Goal: Task Accomplishment & Management: Manage account settings

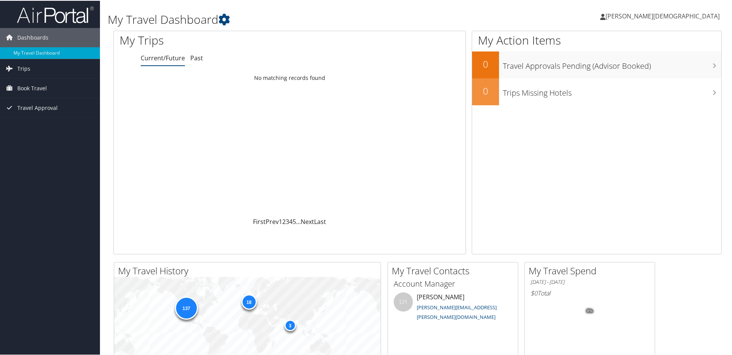
click at [685, 12] on span "[PERSON_NAME][DEMOGRAPHIC_DATA]" at bounding box center [662, 15] width 114 height 8
click at [651, 67] on link "View Travel Profile" at bounding box center [676, 68] width 86 height 13
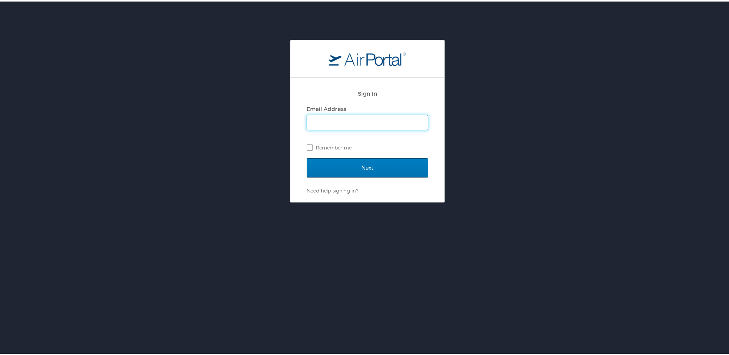
click at [365, 118] on input "Email Address" at bounding box center [367, 121] width 121 height 15
type input "wade.christiansen@autoliv.com"
drag, startPoint x: 308, startPoint y: 146, endPoint x: 312, endPoint y: 151, distance: 6.0
click at [308, 146] on label "Remember me" at bounding box center [367, 146] width 121 height 12
click at [308, 146] on input "Remember me" at bounding box center [309, 145] width 5 height 5
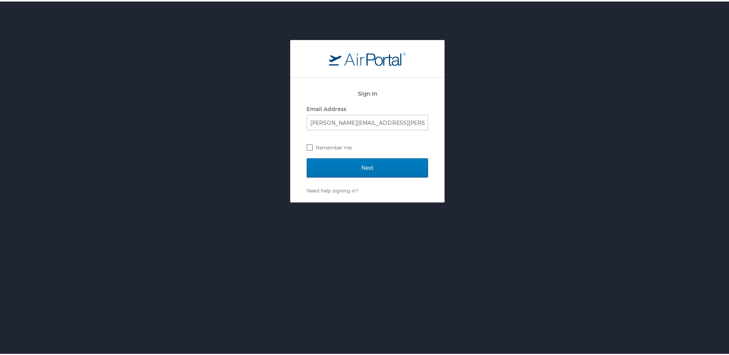
checkbox input "true"
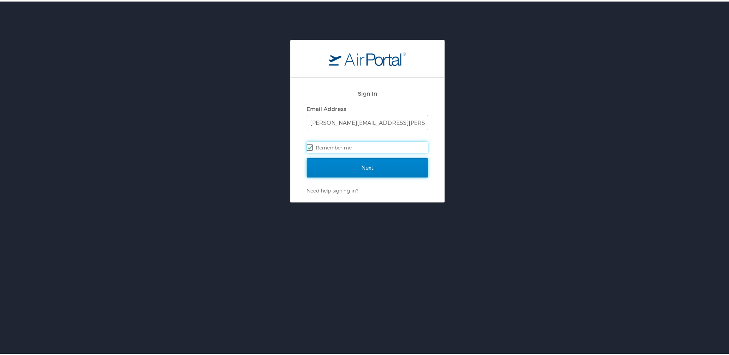
click at [339, 166] on input "Next" at bounding box center [367, 166] width 121 height 19
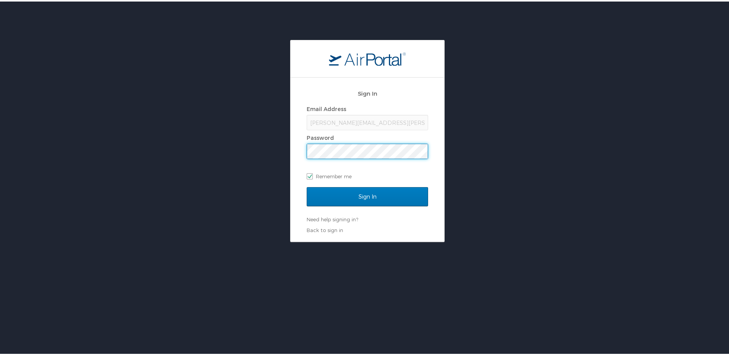
click at [307, 186] on input "Sign In" at bounding box center [367, 195] width 121 height 19
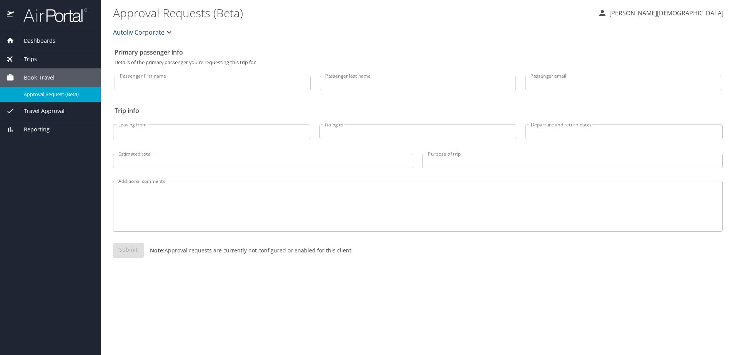
select select "US"
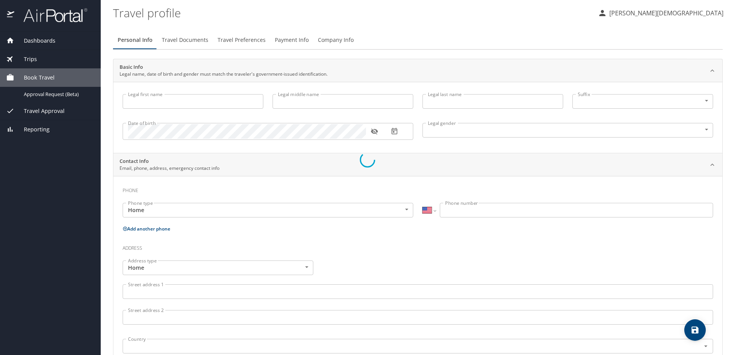
type input "Wade"
type input "Brent"
type input "Christiansen"
type input "Male"
select select "US"
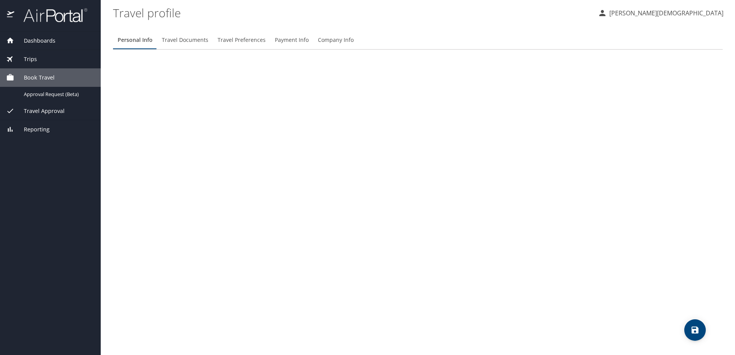
select select "US"
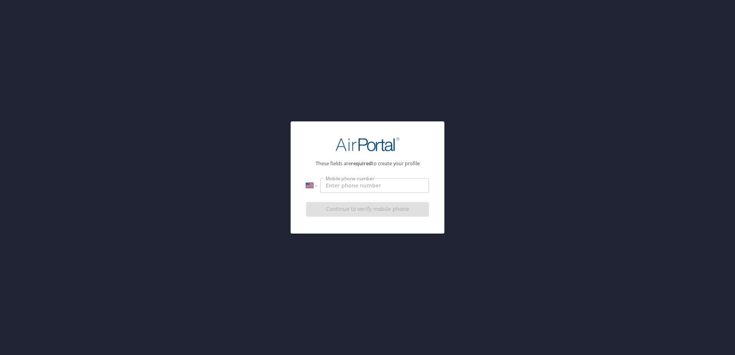
click at [352, 188] on input "Mobile phone number" at bounding box center [374, 185] width 109 height 15
type input "1 (801) 866-4132"
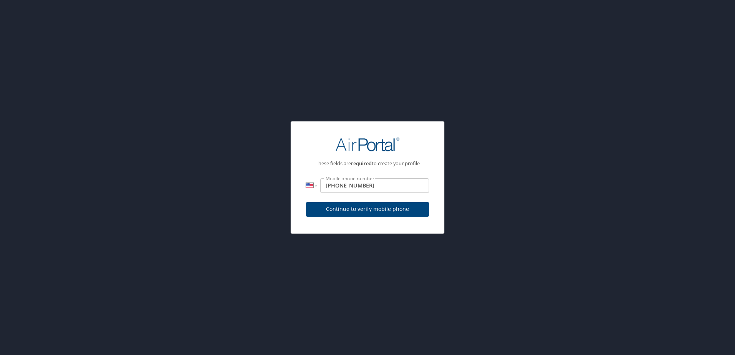
click at [351, 221] on div "Continue to verify mobile phone" at bounding box center [367, 212] width 123 height 26
click at [351, 210] on span "Continue to verify mobile phone" at bounding box center [367, 210] width 111 height 10
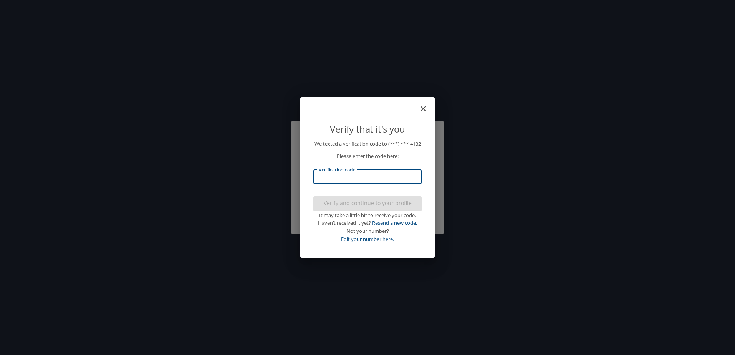
click at [363, 181] on input "Verification code" at bounding box center [367, 177] width 108 height 15
type input "272922"
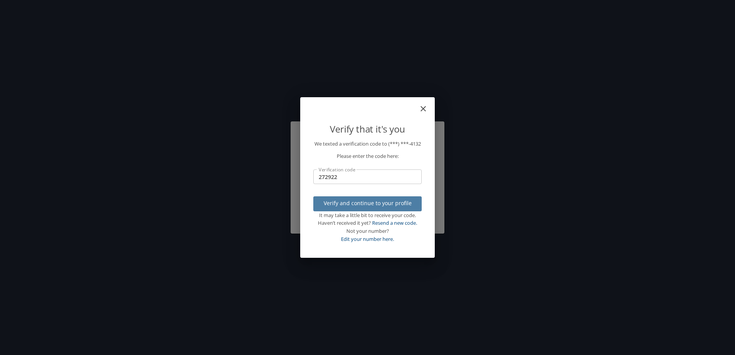
click at [379, 208] on span "Verify and continue to your profile" at bounding box center [367, 204] width 96 height 10
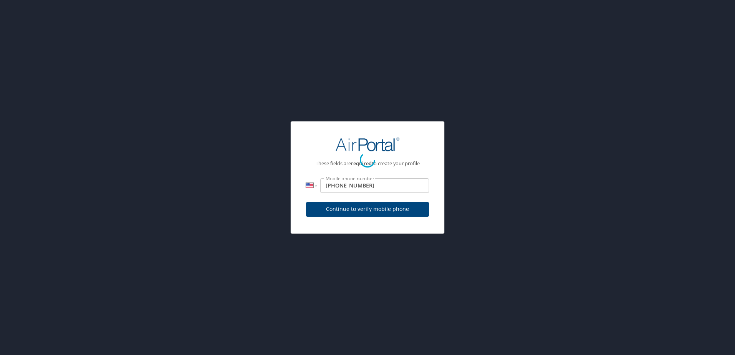
select select "US"
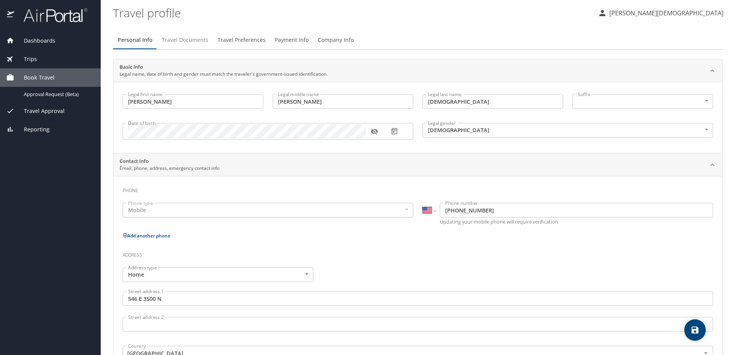
click at [190, 41] on span "Travel Documents" at bounding box center [185, 40] width 47 height 10
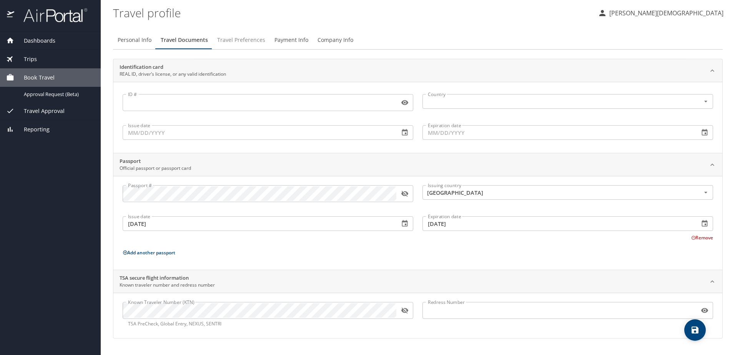
click at [253, 39] on span "Travel Preferences" at bounding box center [241, 40] width 48 height 10
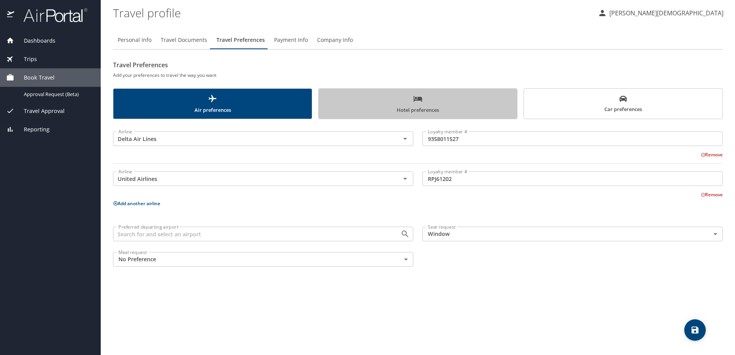
click at [426, 103] on span "Hotel preferences" at bounding box center [417, 104] width 189 height 20
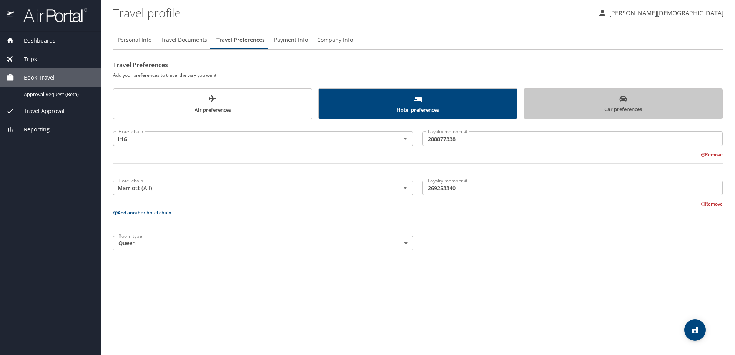
click at [587, 100] on span "Car preferences" at bounding box center [623, 104] width 189 height 19
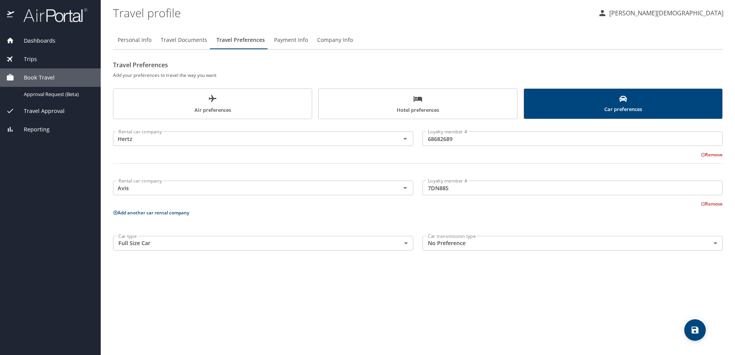
click at [289, 42] on span "Payment Info" at bounding box center [291, 40] width 34 height 10
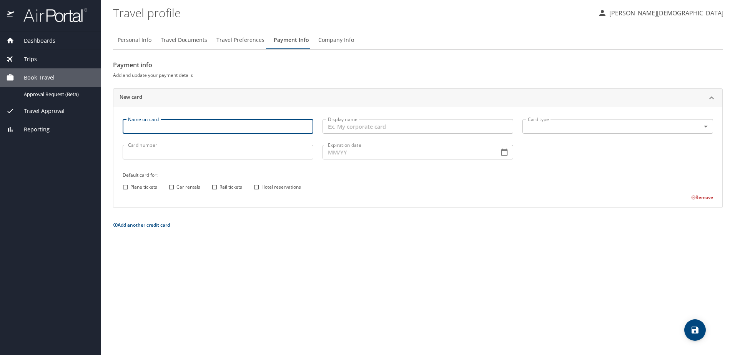
click at [244, 128] on input "Name on card" at bounding box center [218, 126] width 191 height 15
type input "[PERSON_NAME][DEMOGRAPHIC_DATA]"
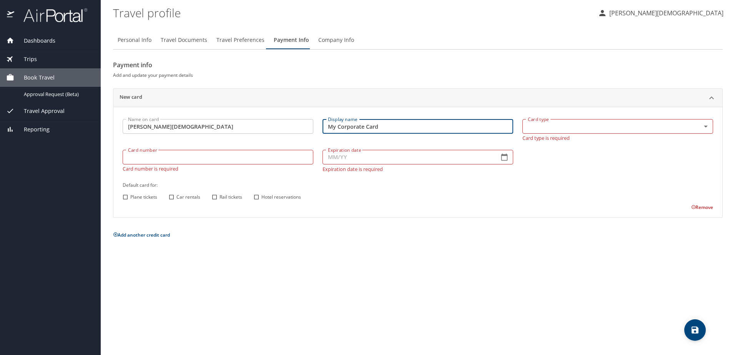
type input "My Corporate Card"
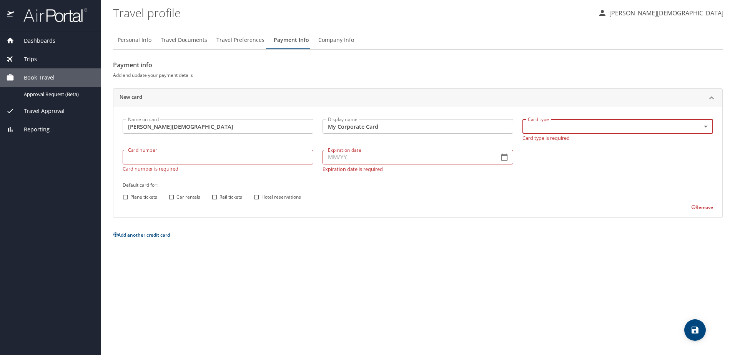
click at [651, 131] on body "Dashboards My Travel Dashboard Trips Current / Future Trips Past Trips Trips Mi…" at bounding box center [367, 177] width 735 height 355
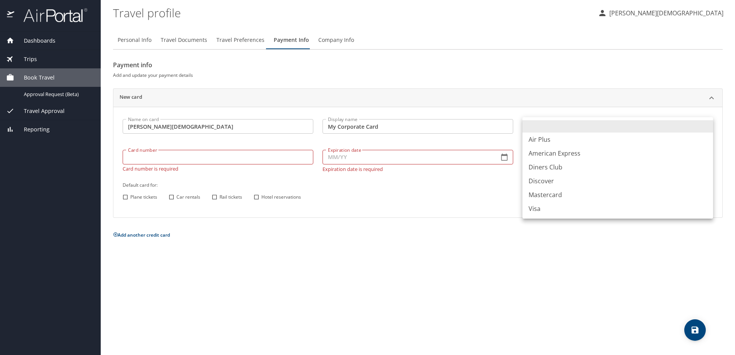
click at [538, 206] on li "Visa" at bounding box center [617, 209] width 191 height 14
type input "VI"
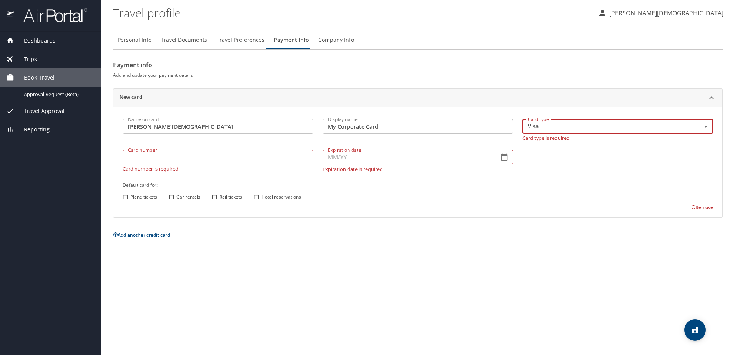
click at [205, 158] on input "Card number" at bounding box center [218, 157] width 191 height 15
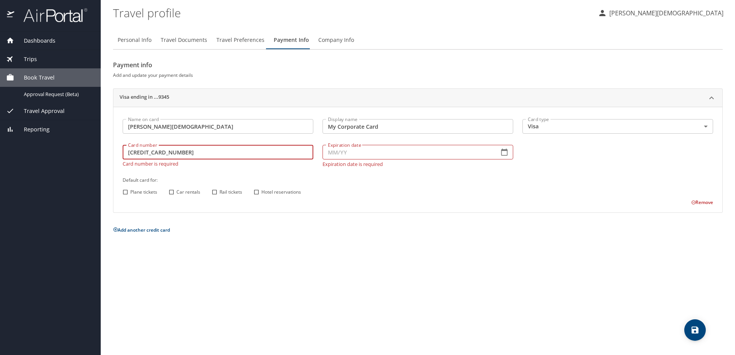
type input "4808017009559345"
click at [361, 154] on input "Expiration date" at bounding box center [408, 152] width 170 height 15
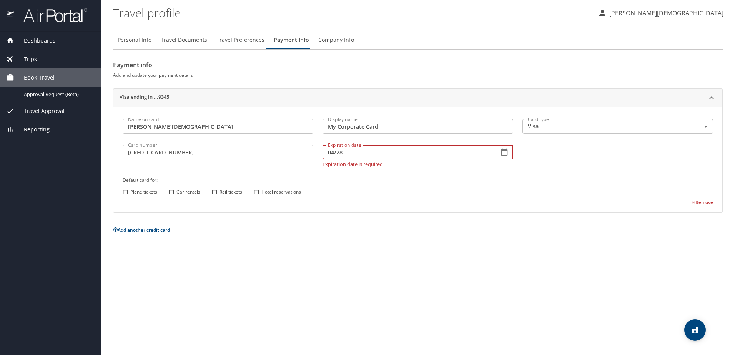
type input "04/28"
click at [124, 191] on input "Plane tickets" at bounding box center [125, 192] width 10 height 10
checkbox input "true"
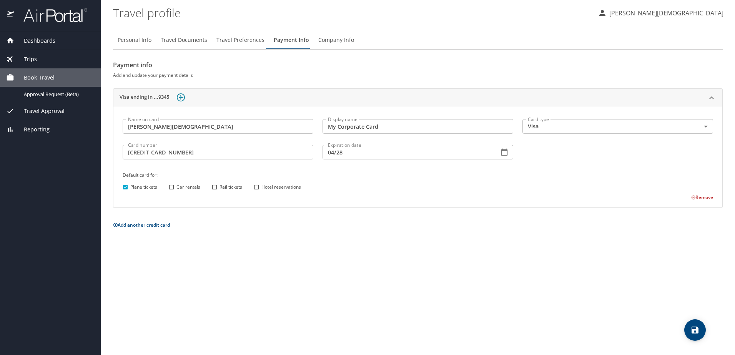
click at [173, 187] on input "Car rentals" at bounding box center [171, 187] width 10 height 10
checkbox input "true"
click at [215, 188] on input "Rail tickets" at bounding box center [215, 187] width 10 height 10
checkbox input "true"
click at [259, 188] on input "Hotel reservations" at bounding box center [256, 187] width 10 height 10
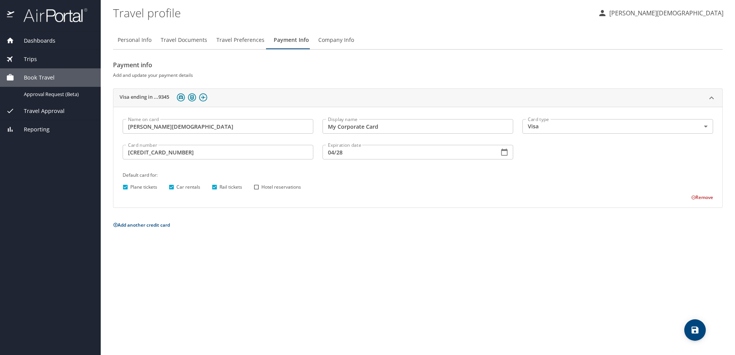
checkbox input "true"
click at [356, 265] on div "Personal Info Travel Documents Travel Preferences Payment Info Company Info Pay…" at bounding box center [418, 190] width 610 height 331
click at [346, 38] on span "Company Info" at bounding box center [336, 40] width 36 height 10
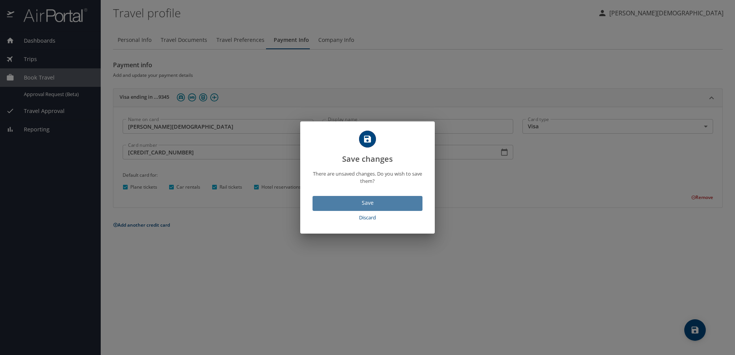
click at [377, 205] on span "Save" at bounding box center [368, 203] width 98 height 10
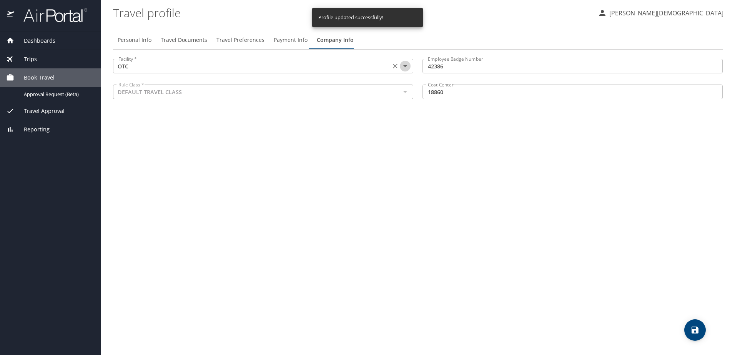
click at [405, 67] on icon "Open" at bounding box center [405, 66] width 4 height 2
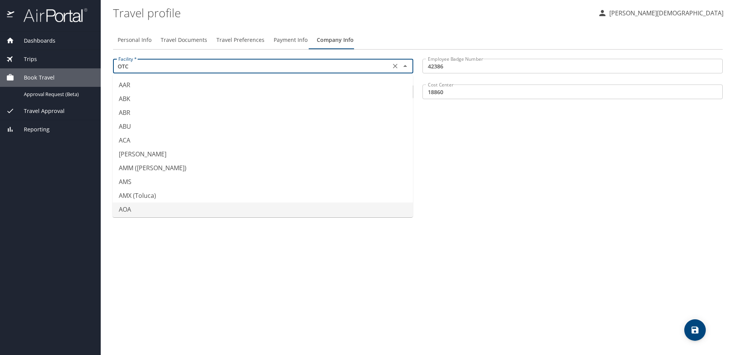
click at [130, 207] on li "AOA" at bounding box center [263, 210] width 300 height 14
type input "AOA"
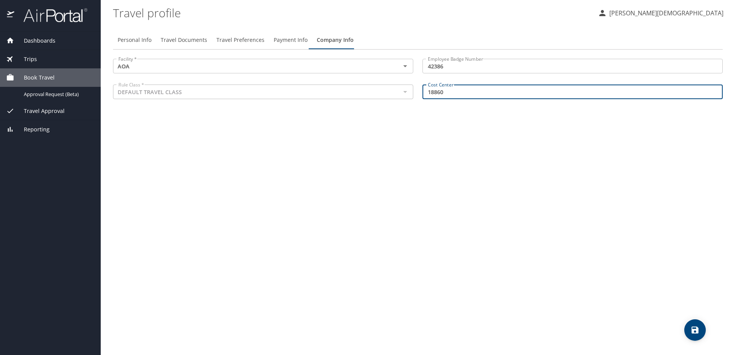
click at [452, 92] on input "18860" at bounding box center [572, 92] width 300 height 15
drag, startPoint x: 460, startPoint y: 92, endPoint x: 407, endPoint y: 91, distance: 53.4
click at [407, 91] on div "Facility * AOA Facility * Employee Badge Number 42386 Employee Badge Number Rul…" at bounding box center [417, 80] width 619 height 52
click at [406, 93] on div at bounding box center [405, 91] width 10 height 11
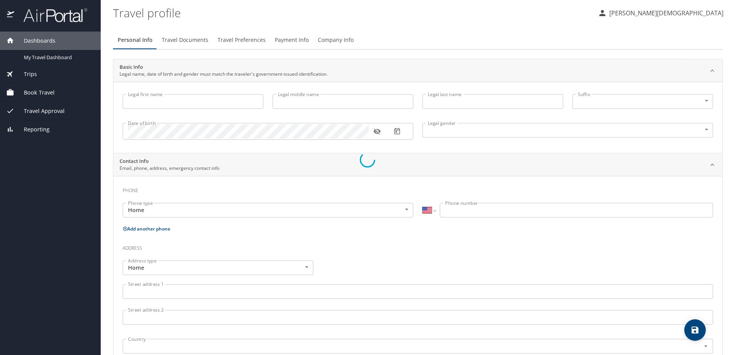
select select "US"
type input "[PERSON_NAME]"
type input "[DEMOGRAPHIC_DATA]"
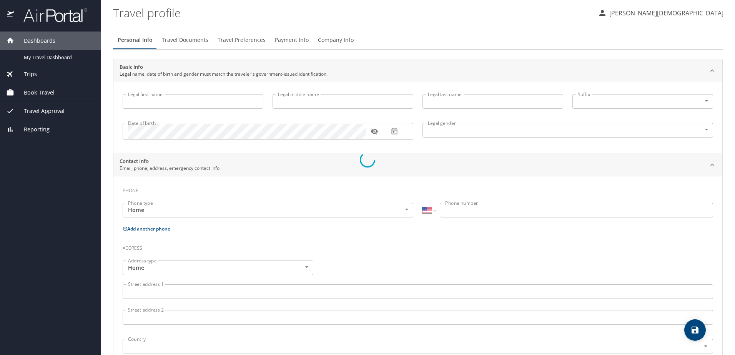
type input "[DEMOGRAPHIC_DATA]"
select select "US"
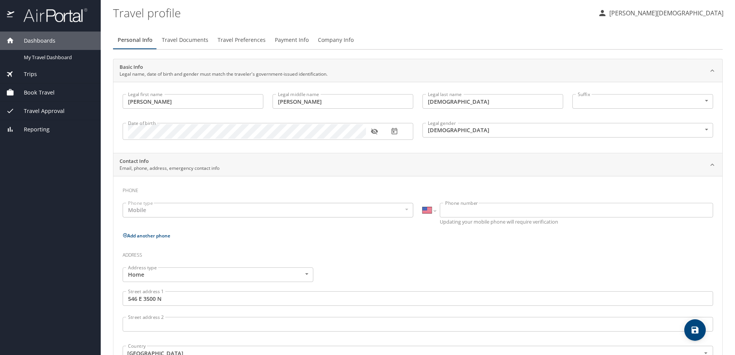
click at [336, 41] on span "Company Info" at bounding box center [336, 40] width 36 height 10
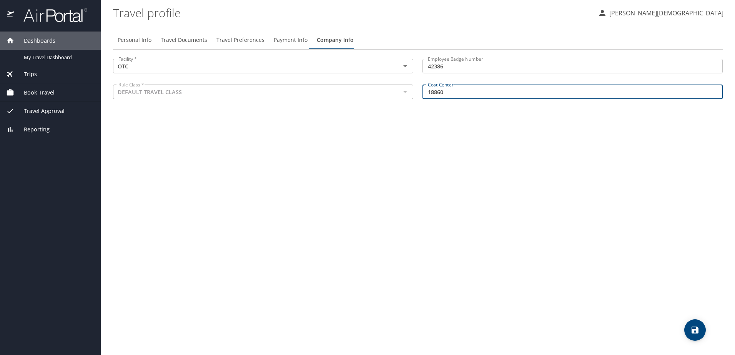
drag, startPoint x: 463, startPoint y: 95, endPoint x: 401, endPoint y: 95, distance: 62.3
click at [401, 95] on div "Facility * OTC Facility * Employee Badge Number 42386 Employee Badge Number Rul…" at bounding box center [417, 80] width 619 height 52
type input "4300"
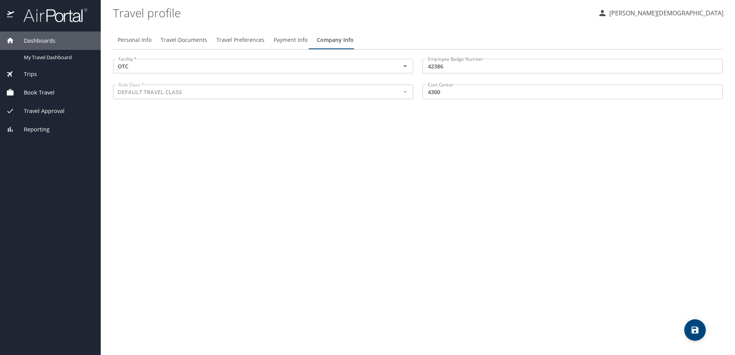
click at [461, 208] on div "Personal Info Travel Documents Travel Preferences Payment Info Company Info Fac…" at bounding box center [418, 190] width 610 height 331
click at [138, 38] on span "Personal Info" at bounding box center [135, 40] width 34 height 10
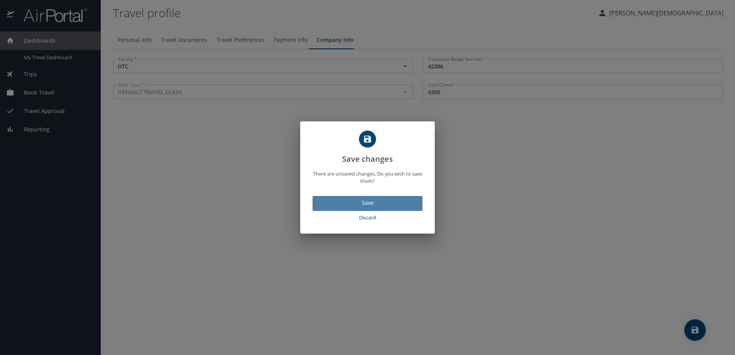
click at [380, 204] on span "Save" at bounding box center [368, 203] width 98 height 10
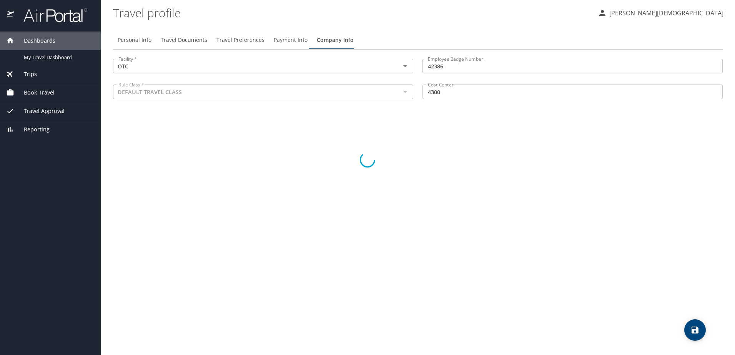
select select "US"
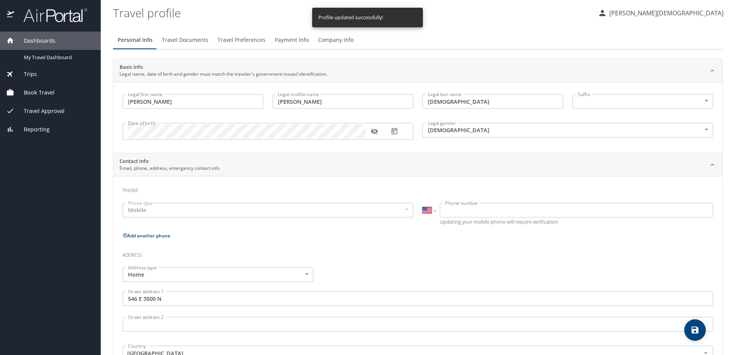
select select "US"
click at [181, 39] on span "Travel Documents" at bounding box center [185, 40] width 47 height 10
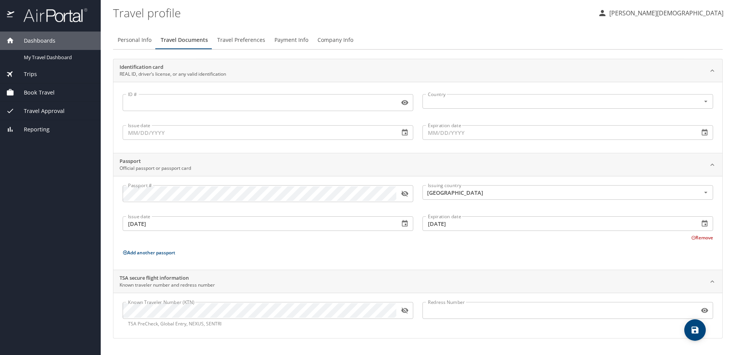
click at [369, 257] on p "Add another passport" at bounding box center [418, 253] width 590 height 10
